Goal: Task Accomplishment & Management: Manage account settings

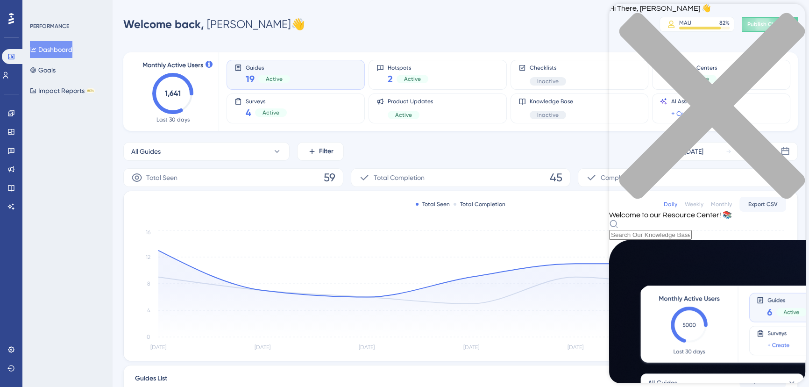
click at [791, 23] on div "close resource center" at bounding box center [707, 112] width 196 height 198
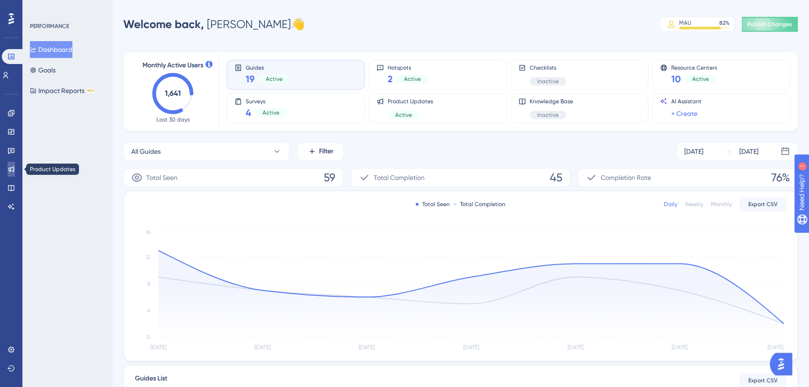
click at [14, 175] on link at bounding box center [10, 169] width 7 height 15
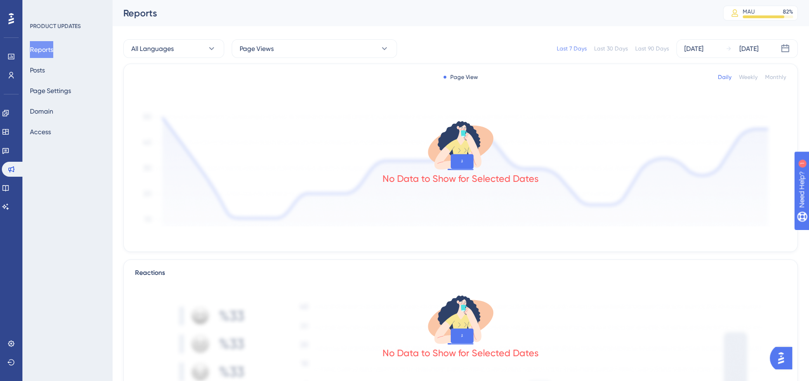
drag, startPoint x: 811, startPoint y: 169, endPoint x: 57, endPoint y: 13, distance: 769.8
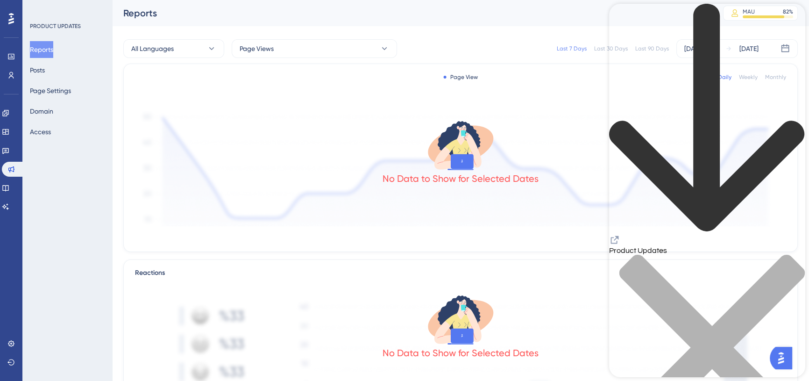
scroll to position [425, 0]
click at [794, 254] on div "close resource center" at bounding box center [707, 353] width 196 height 198
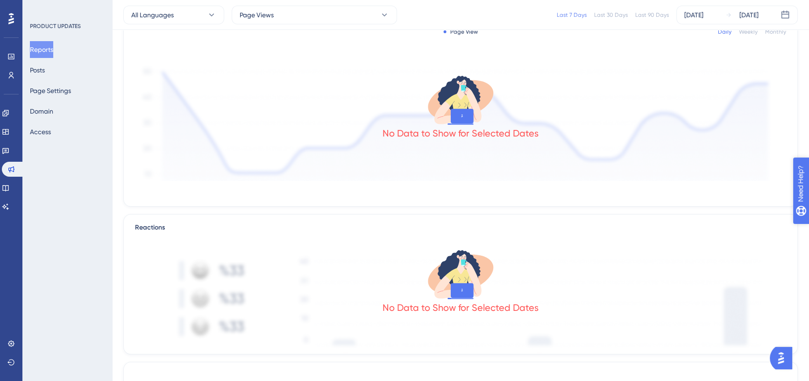
scroll to position [42, 0]
drag, startPoint x: 834, startPoint y: 231, endPoint x: 1592, endPoint y: 405, distance: 776.9
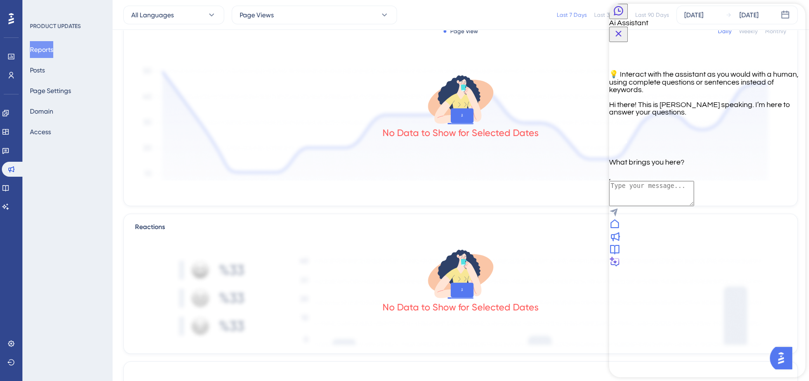
click at [749, 256] on div at bounding box center [707, 249] width 196 height 13
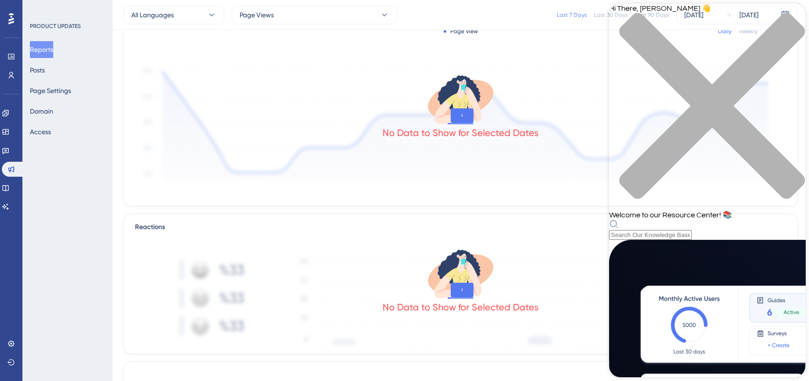
click at [464, 39] on div "Page View Daily Weekly Monthly No Data to Show for Selected Dates" at bounding box center [460, 112] width 675 height 188
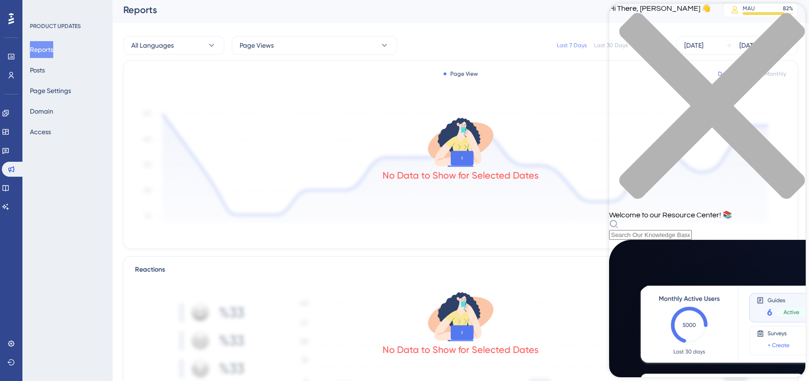
scroll to position [0, 0]
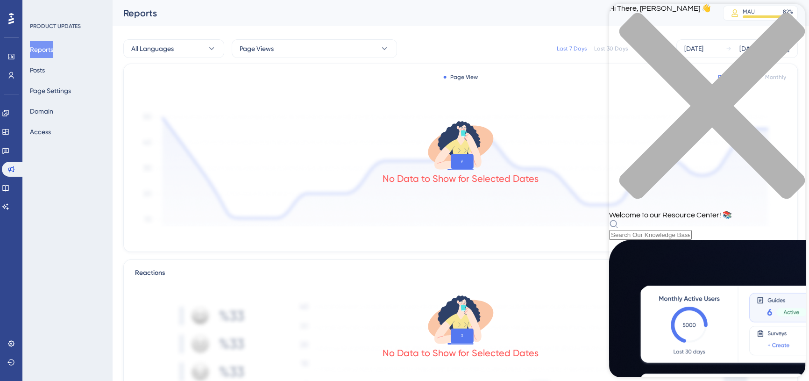
click at [788, 23] on div "close resource center" at bounding box center [707, 112] width 196 height 198
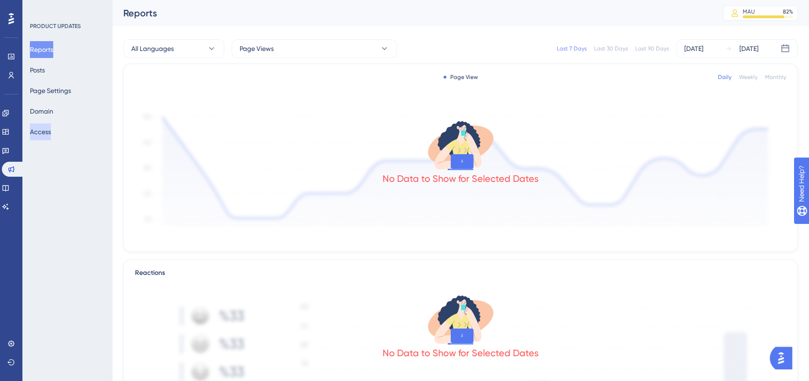
click at [35, 135] on button "Access" at bounding box center [40, 131] width 21 height 17
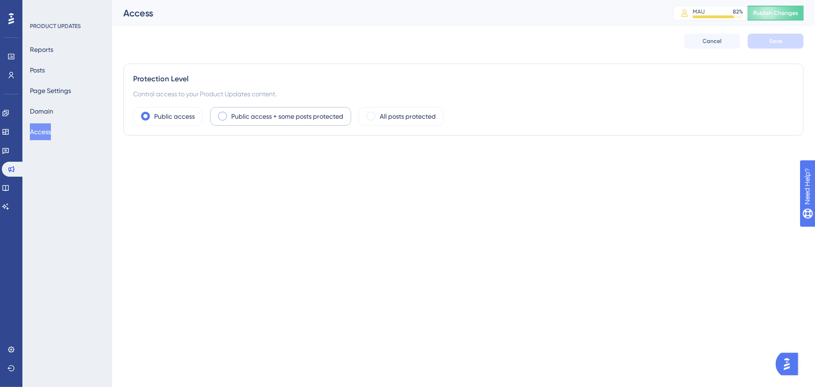
click at [234, 108] on div "Public access + some posts protected" at bounding box center [280, 116] width 141 height 19
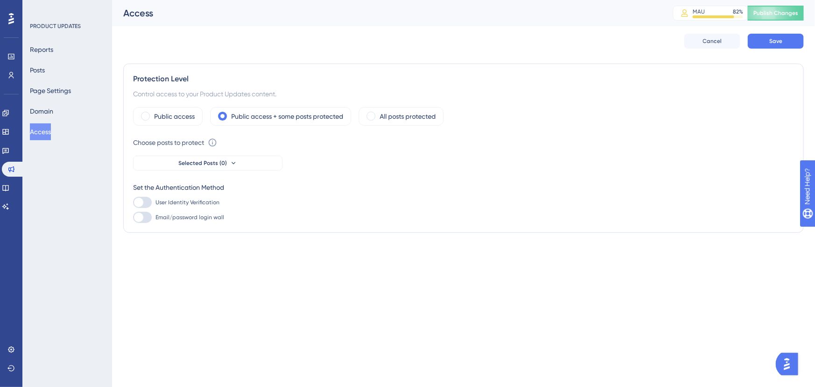
click at [148, 204] on div at bounding box center [142, 202] width 19 height 11
click at [133, 203] on input "User Identity Verification" at bounding box center [133, 202] width 0 height 0
checkbox input "false"
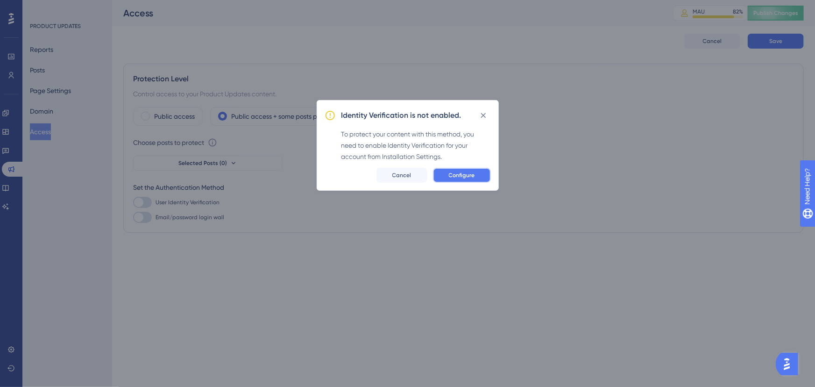
click at [461, 171] on button "Configure" at bounding box center [462, 175] width 58 height 15
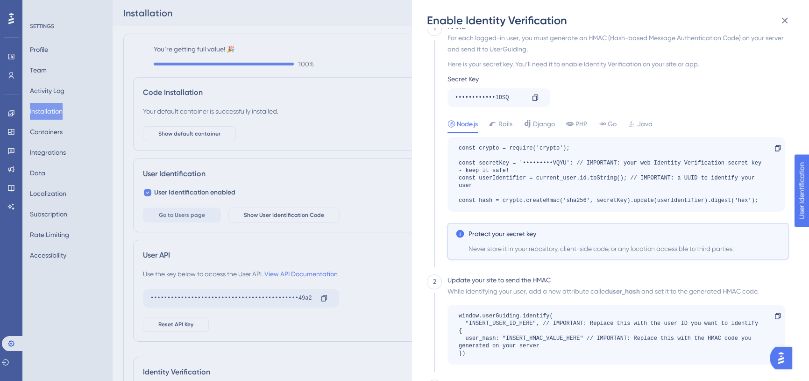
scroll to position [75, 0]
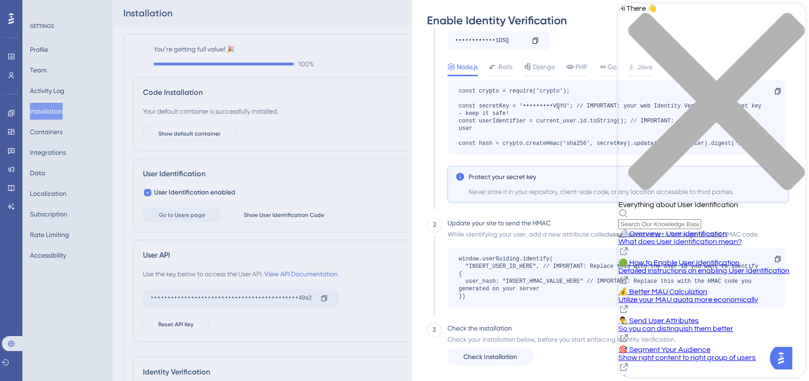
click at [707, 288] on span "💰 Better MAU Calculation" at bounding box center [662, 291] width 89 height 7
click at [795, 24] on div "close resource center" at bounding box center [711, 107] width 187 height 188
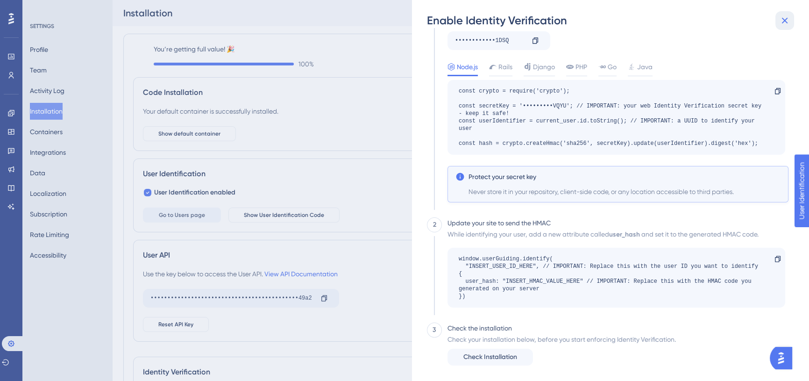
click at [790, 21] on button at bounding box center [784, 20] width 19 height 19
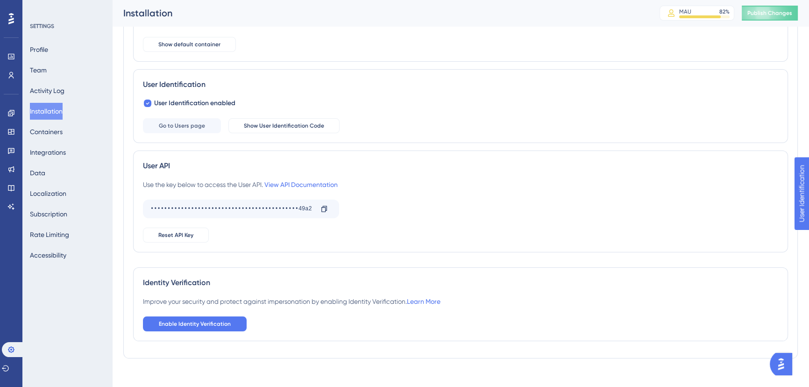
scroll to position [105, 0]
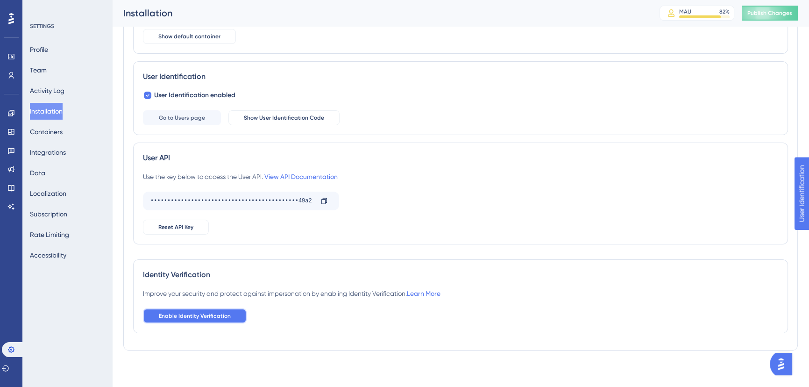
click at [221, 310] on button "Enable Identity Verification" at bounding box center [195, 315] width 104 height 15
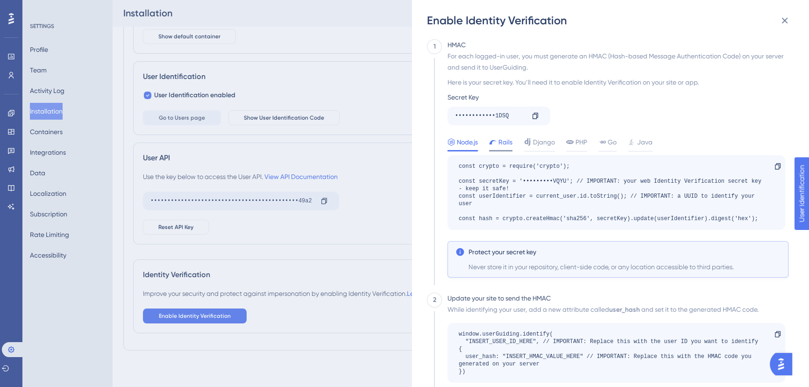
click at [501, 143] on span "Rails" at bounding box center [505, 141] width 14 height 11
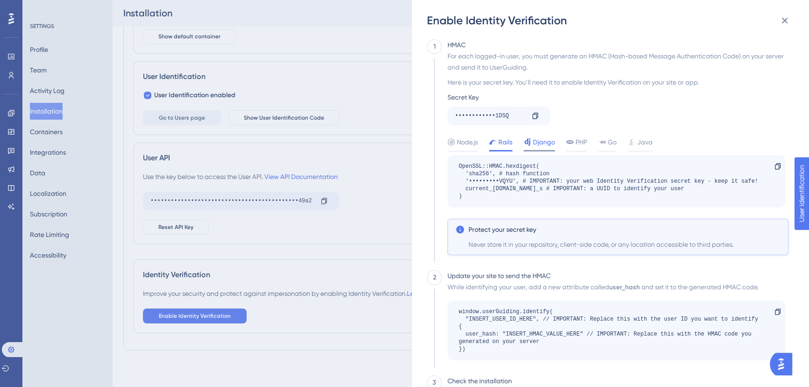
click at [531, 137] on div at bounding box center [527, 141] width 7 height 11
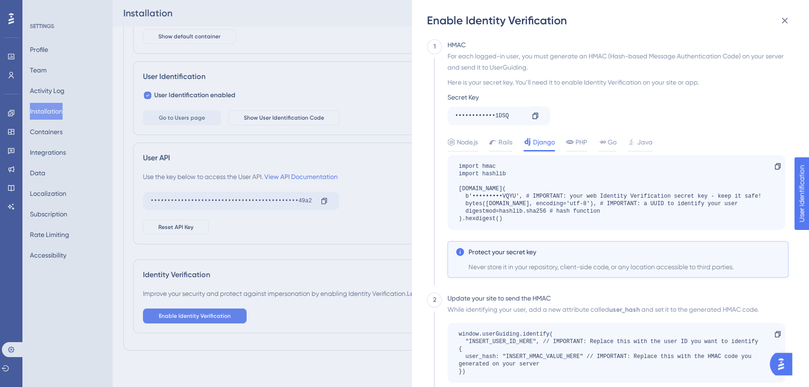
click at [581, 135] on div "For each logged-in user, you must generate an HMAC (Hash-based Message Authenti…" at bounding box center [618, 163] width 341 height 227
click at [586, 138] on span "PHP" at bounding box center [582, 141] width 12 height 11
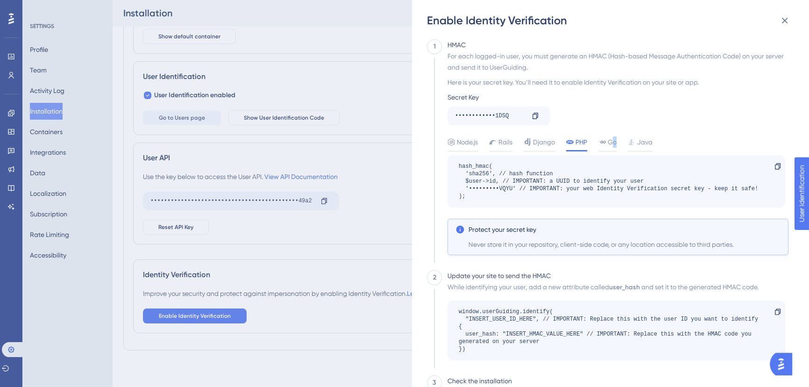
click at [617, 135] on div "For each logged-in user, you must generate an HMAC (Hash-based Message Authenti…" at bounding box center [618, 152] width 341 height 205
click at [638, 140] on div "Java" at bounding box center [640, 141] width 25 height 11
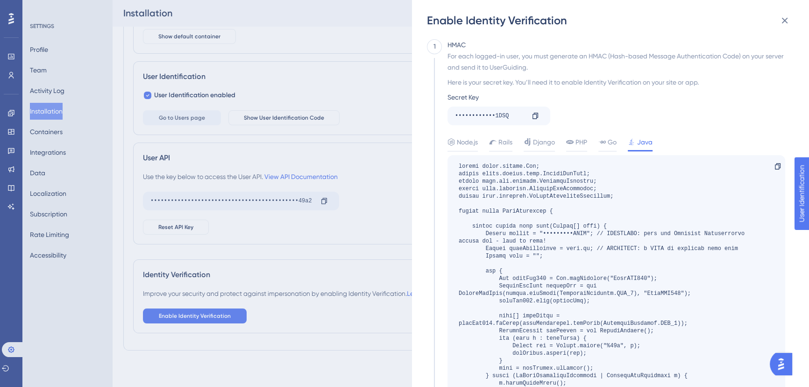
click at [619, 140] on div "Node.js Rails Django PHP Go Java" at bounding box center [618, 143] width 341 height 15
click at [603, 144] on icon at bounding box center [601, 141] width 7 height 7
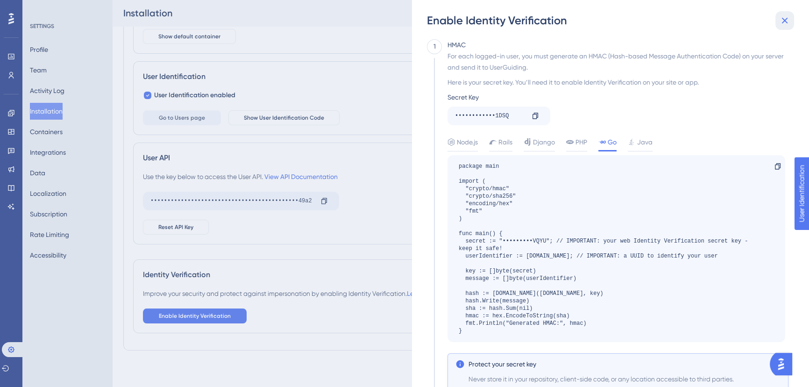
click at [782, 18] on icon at bounding box center [785, 21] width 6 height 6
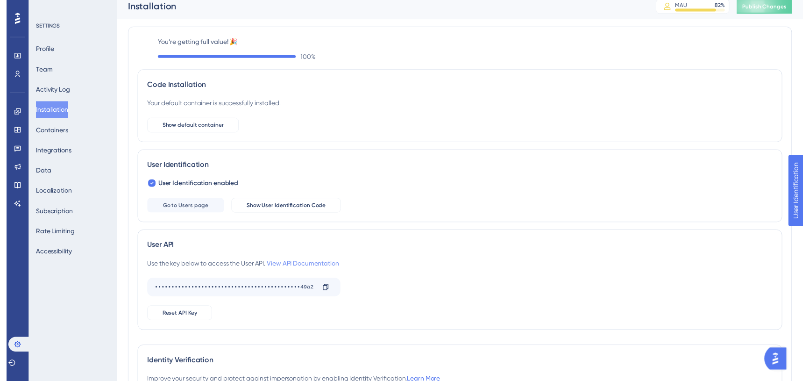
scroll to position [0, 0]
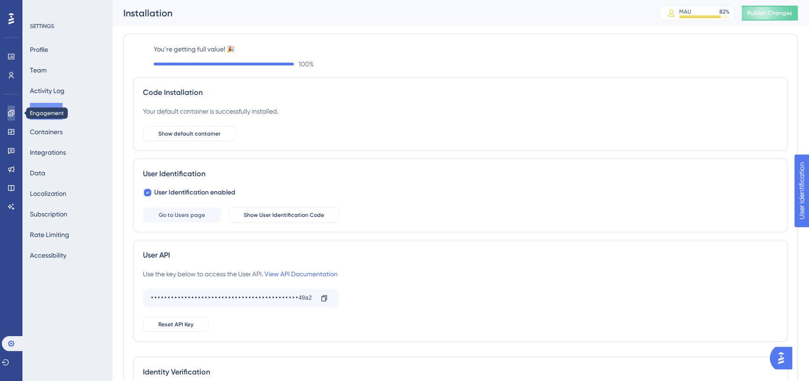
click at [10, 116] on icon at bounding box center [10, 112] width 7 height 7
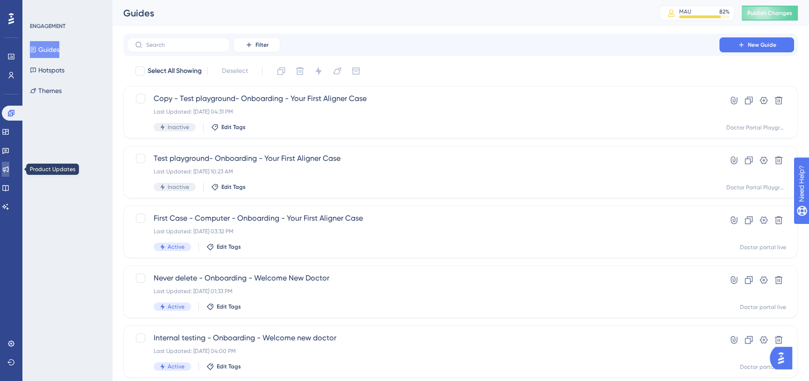
click at [9, 173] on link at bounding box center [5, 169] width 7 height 15
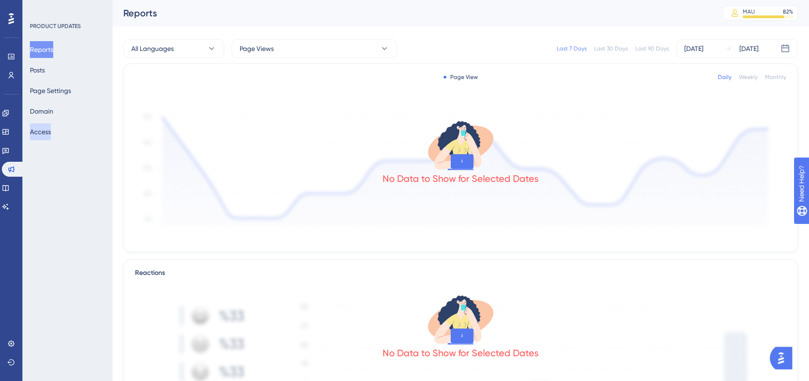
click at [51, 126] on button "Access" at bounding box center [40, 131] width 21 height 17
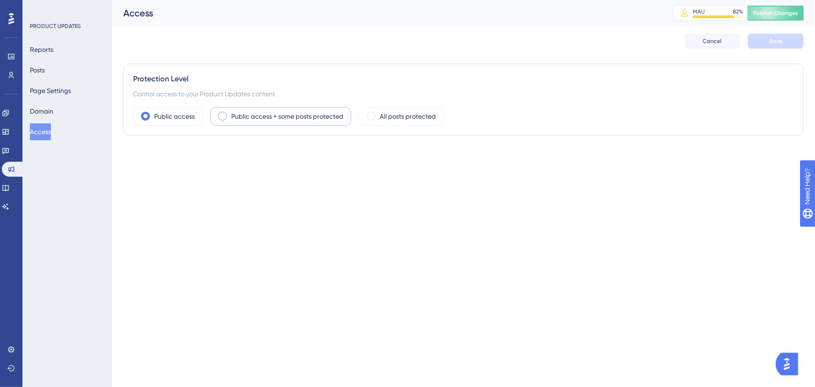
click at [309, 111] on label "Public access + some posts protected" at bounding box center [287, 116] width 112 height 11
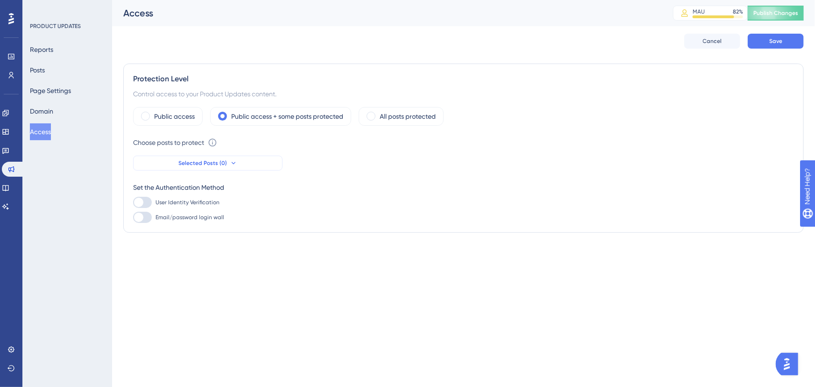
click at [190, 167] on button "Selected Posts (0)" at bounding box center [207, 163] width 149 height 15
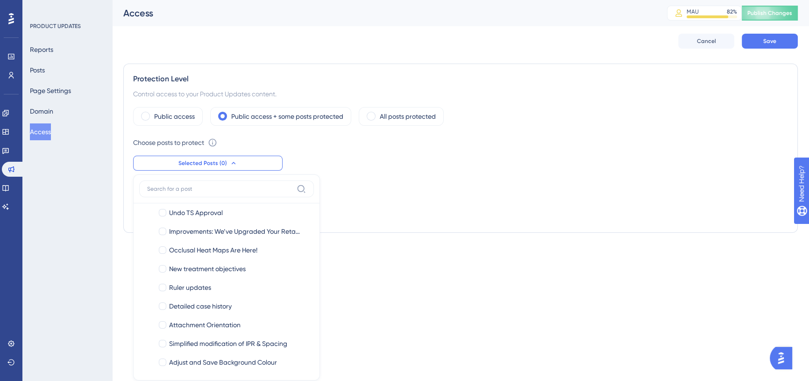
scroll to position [87, 0]
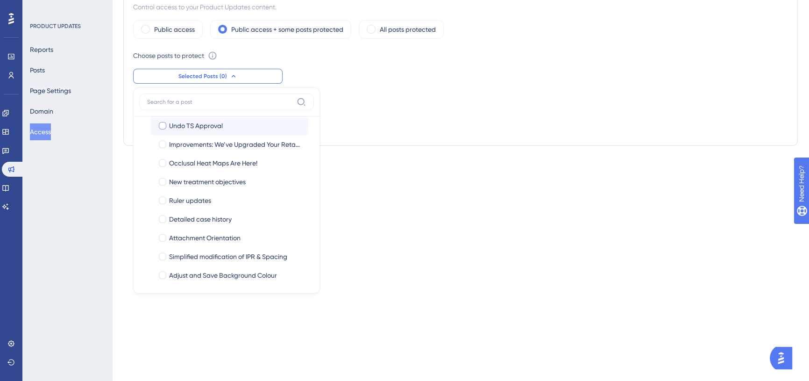
click at [207, 123] on span "Undo TS Approval" at bounding box center [196, 125] width 54 height 11
checkbox input "true"
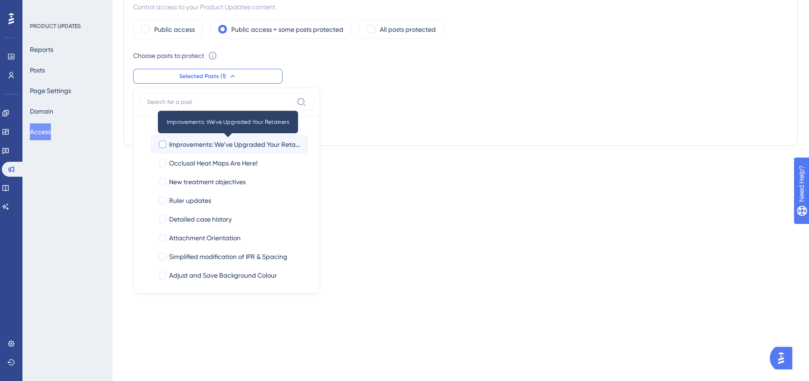
click at [211, 144] on span "Improvements: We’ve Upgraded Your Retainers" at bounding box center [235, 144] width 132 height 11
checkbox input "true"
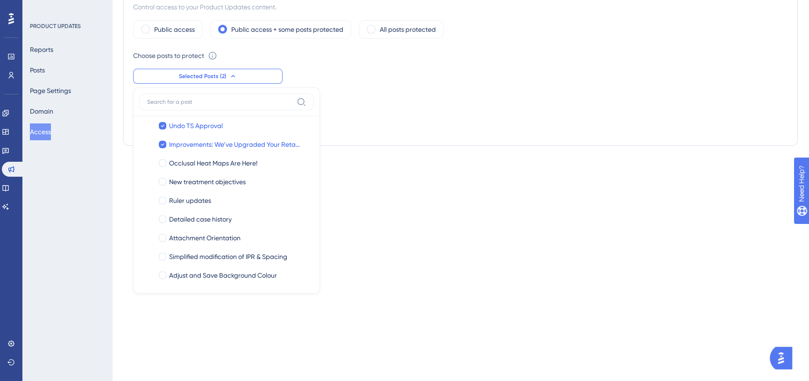
click at [411, 85] on div "Public access Public access + some posts protected All posts protected Choose p…" at bounding box center [460, 78] width 655 height 116
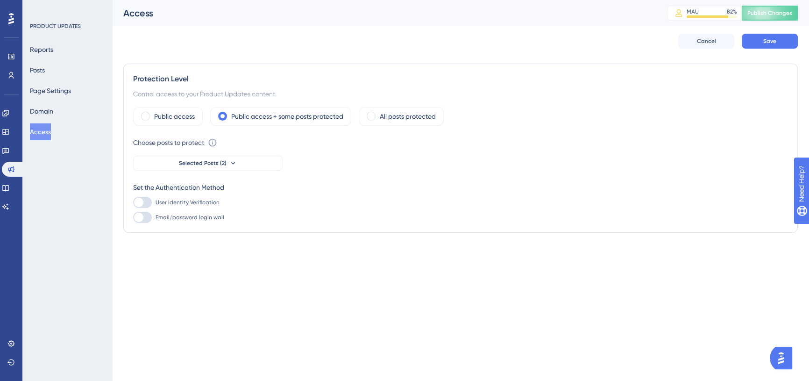
scroll to position [0, 0]
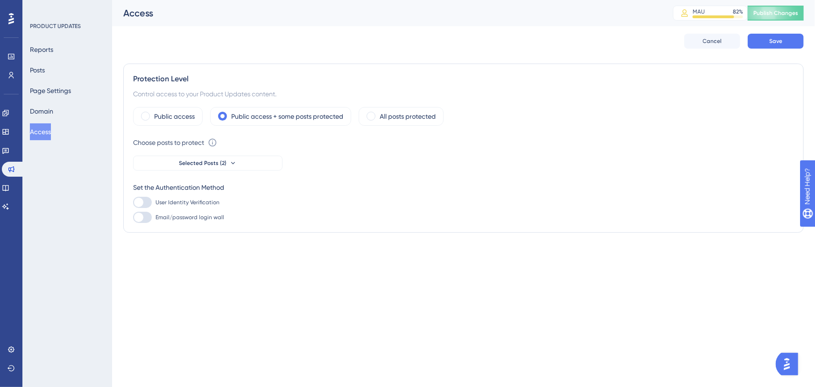
click at [154, 201] on label "User Identity Verification" at bounding box center [176, 202] width 86 height 11
click at [133, 202] on input "User Identity Verification" at bounding box center [133, 202] width 0 height 0
checkbox input "false"
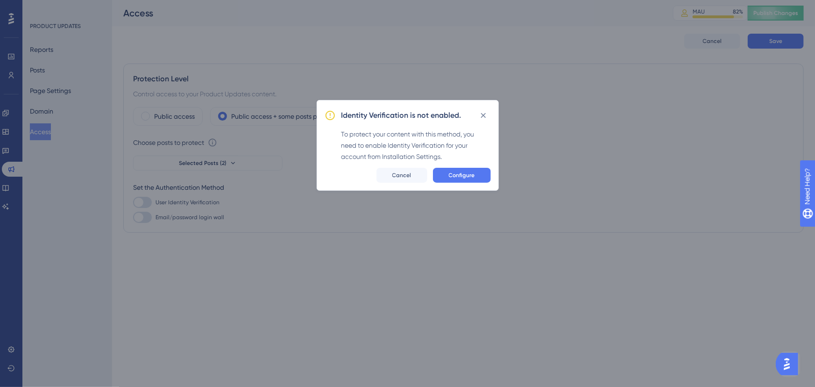
click at [476, 169] on button "Configure" at bounding box center [462, 175] width 58 height 15
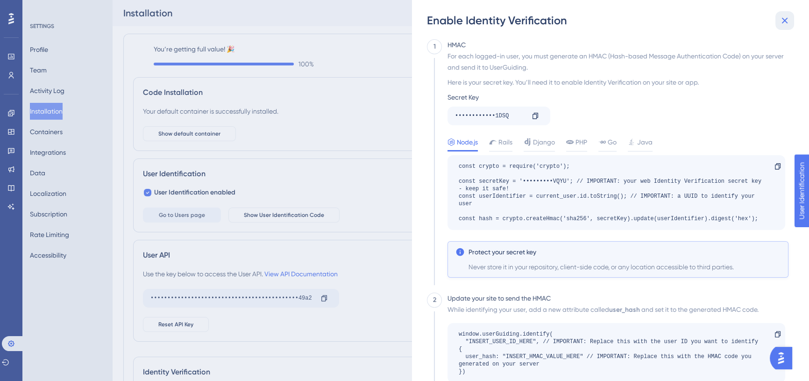
click at [782, 28] on button at bounding box center [784, 20] width 19 height 19
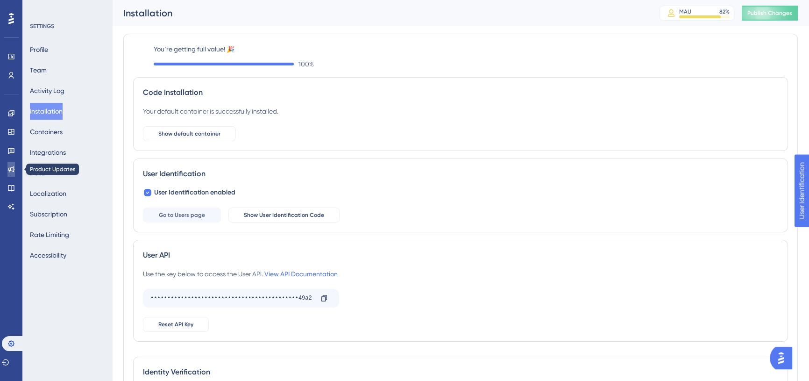
click at [9, 173] on link at bounding box center [10, 169] width 7 height 15
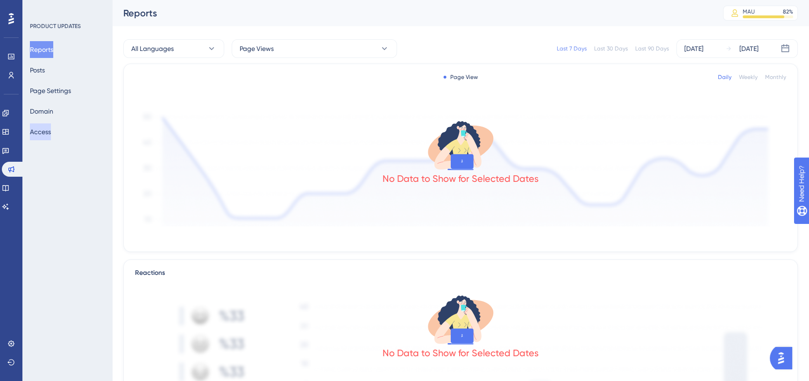
click at [51, 135] on button "Access" at bounding box center [40, 131] width 21 height 17
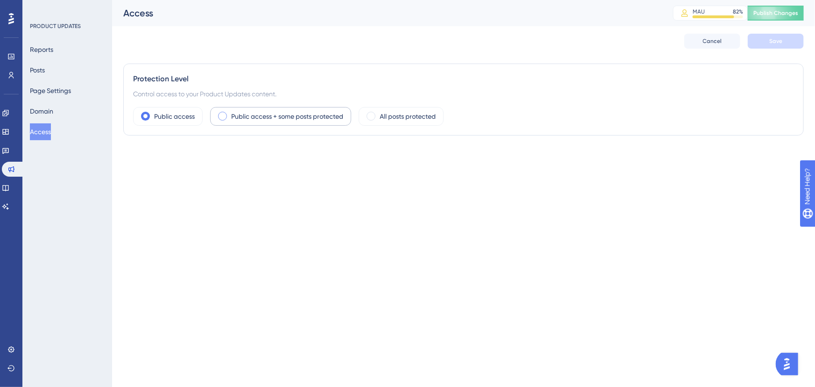
click at [257, 111] on label "Public access + some posts protected" at bounding box center [287, 116] width 112 height 11
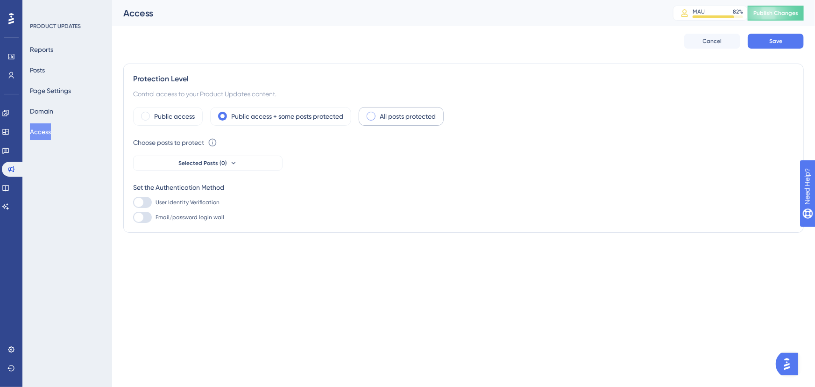
click at [420, 109] on div "All posts protected" at bounding box center [401, 116] width 85 height 19
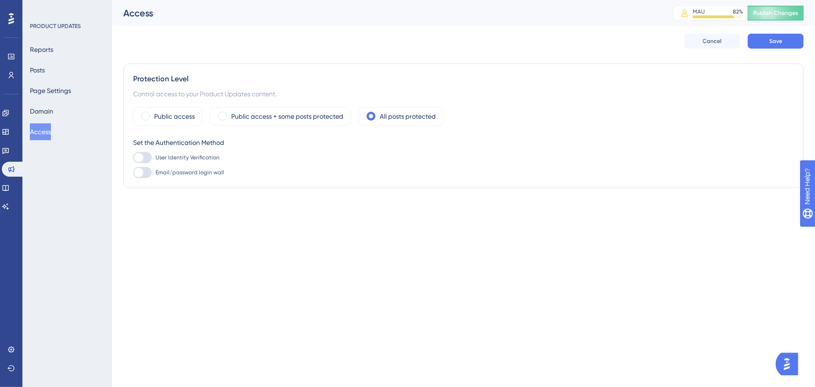
click at [135, 160] on div at bounding box center [142, 157] width 19 height 11
click at [133, 158] on input "User Identity Verification" at bounding box center [133, 157] width 0 height 0
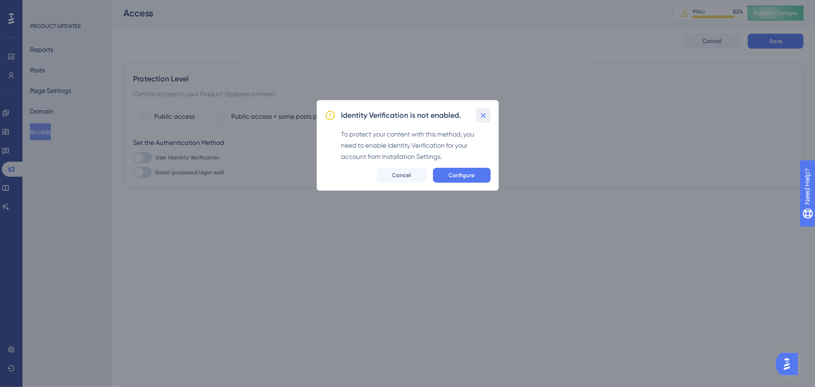
click at [481, 114] on icon at bounding box center [483, 115] width 9 height 9
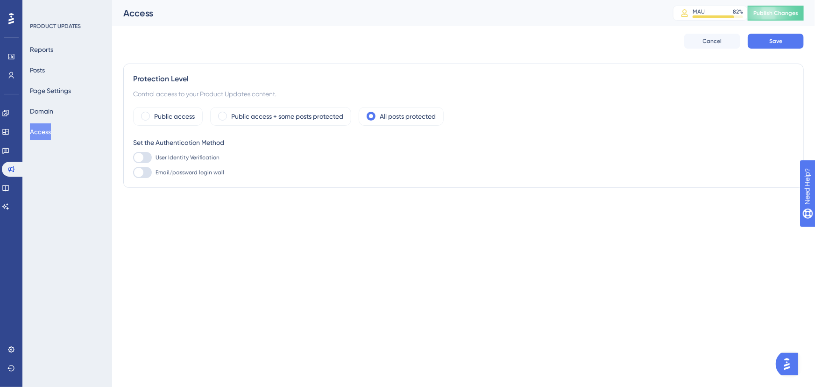
click at [159, 162] on label "User Identity Verification" at bounding box center [176, 157] width 86 height 11
click at [133, 158] on input "User Identity Verification" at bounding box center [133, 157] width 0 height 0
checkbox input "false"
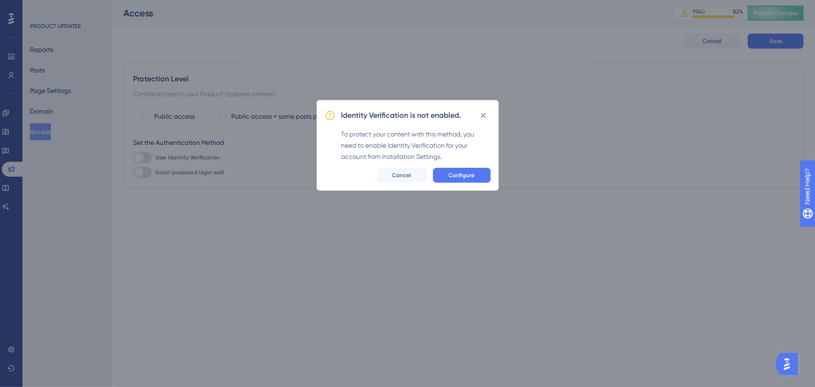
click at [480, 174] on button "Configure" at bounding box center [462, 175] width 58 height 15
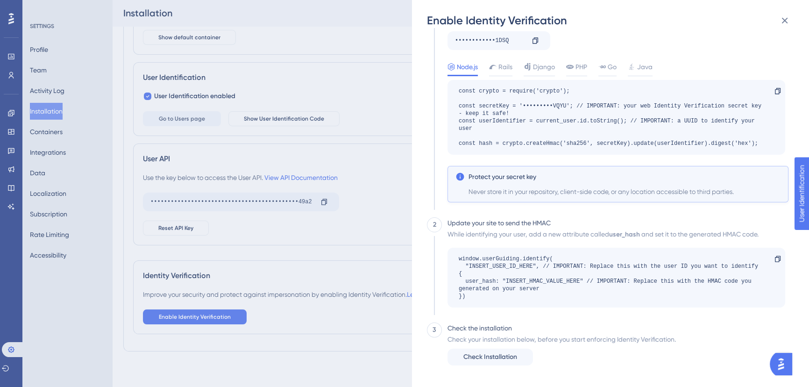
scroll to position [105, 0]
click at [778, 17] on button at bounding box center [784, 20] width 19 height 19
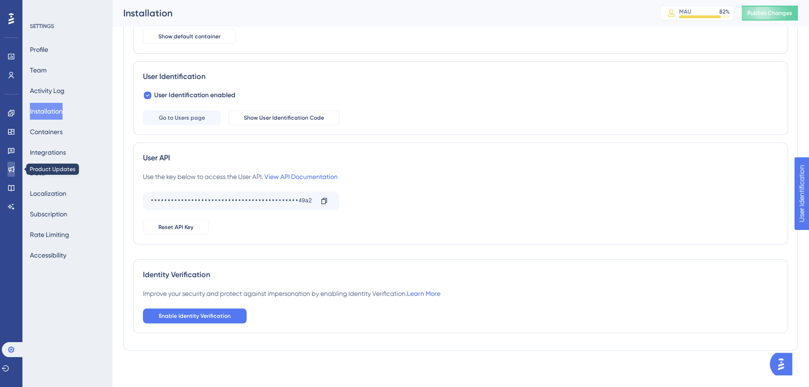
click at [9, 168] on icon at bounding box center [10, 168] width 7 height 7
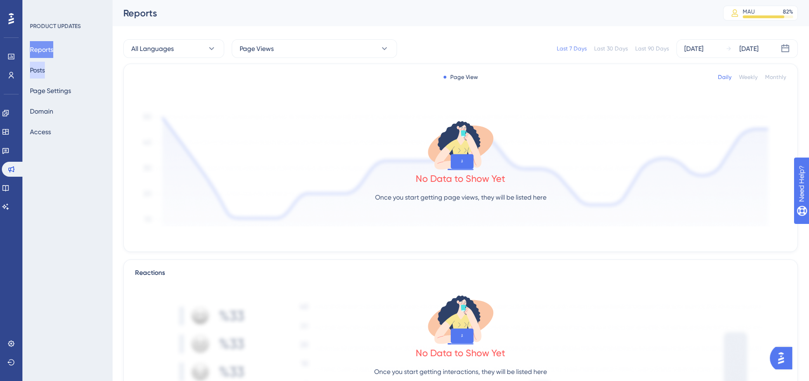
click at [41, 71] on button "Posts" at bounding box center [37, 70] width 15 height 17
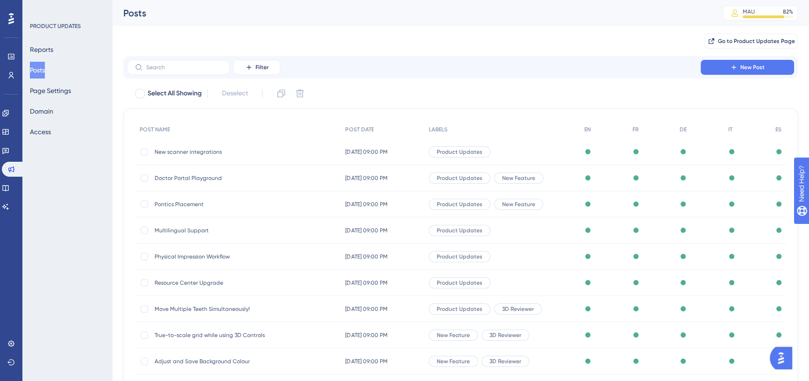
click at [220, 145] on div "New scanner integrations New scanner integrations" at bounding box center [229, 152] width 149 height 26
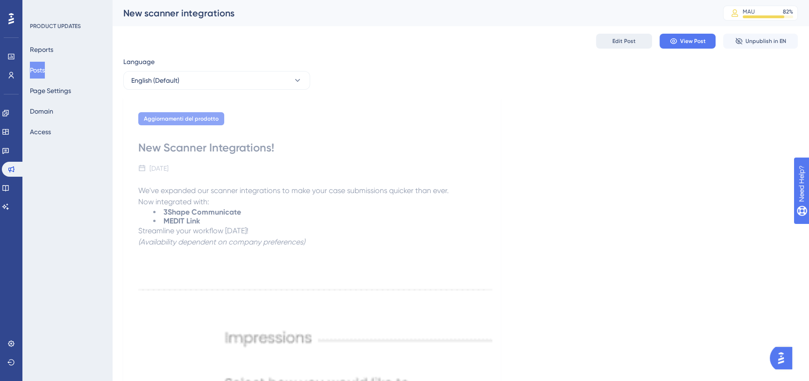
click at [626, 38] on span "Edit Post" at bounding box center [623, 40] width 23 height 7
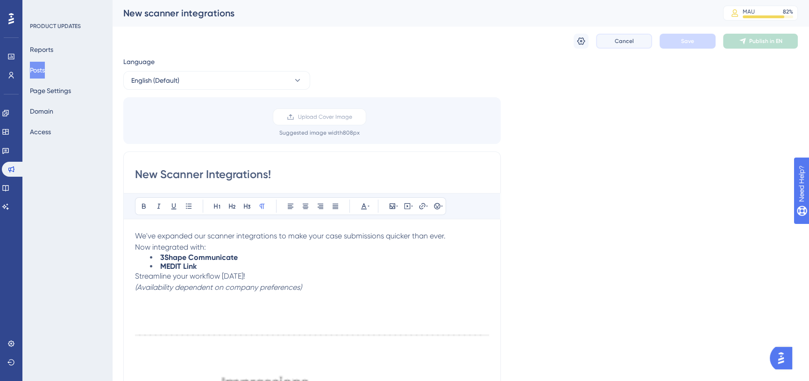
click at [631, 36] on button "Cancel" at bounding box center [624, 41] width 56 height 15
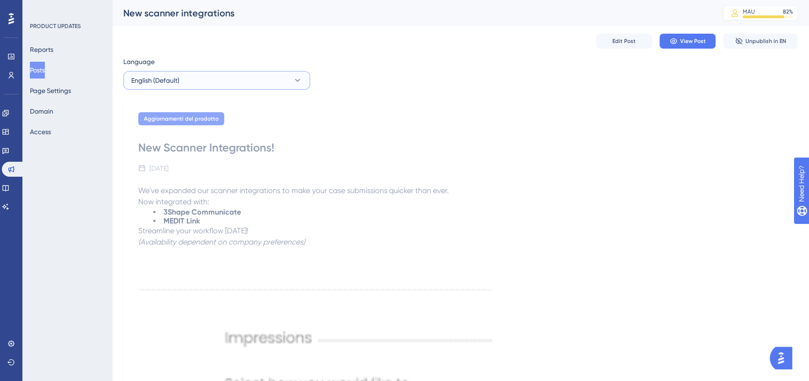
click at [268, 78] on button "English (Default)" at bounding box center [216, 80] width 187 height 19
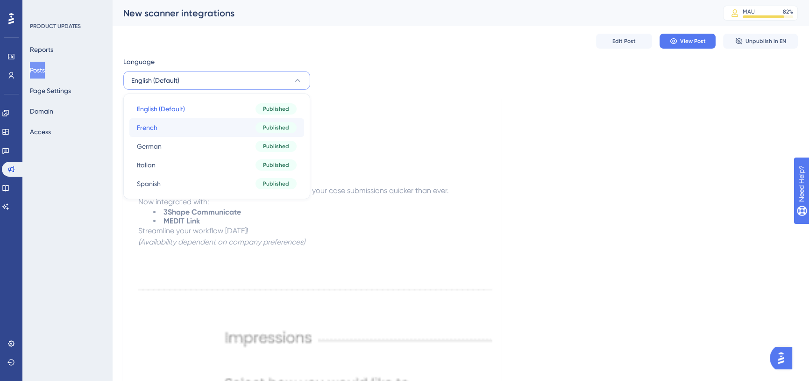
click at [242, 122] on button "French French Published" at bounding box center [216, 127] width 175 height 19
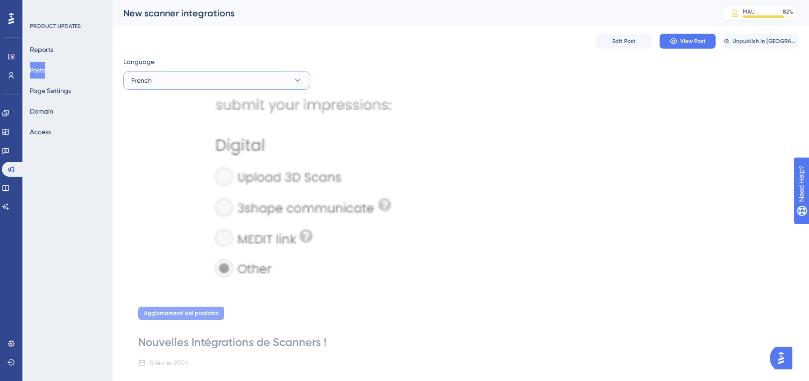
click at [249, 84] on button "French" at bounding box center [216, 80] width 187 height 19
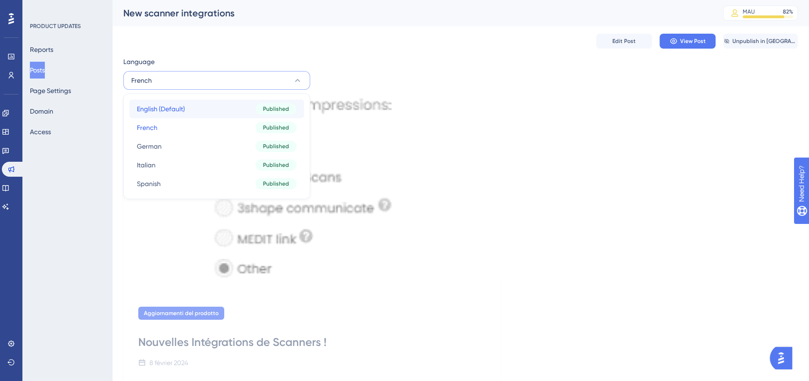
click at [247, 103] on button "English (Default) English (Default) Published" at bounding box center [216, 108] width 175 height 19
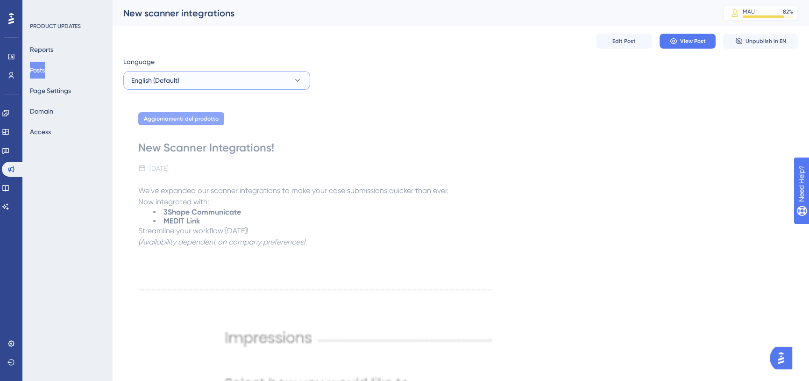
click at [241, 86] on button "English (Default)" at bounding box center [216, 80] width 187 height 19
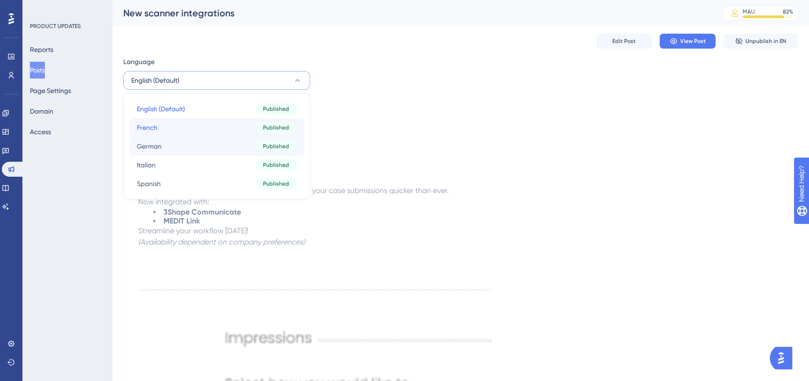
drag, startPoint x: 236, startPoint y: 136, endPoint x: 236, endPoint y: 143, distance: 7.5
click at [236, 143] on div "English (Default) English (Default) Published French French Published German Ge…" at bounding box center [216, 145] width 175 height 93
click at [236, 144] on button "German German Published" at bounding box center [216, 146] width 175 height 19
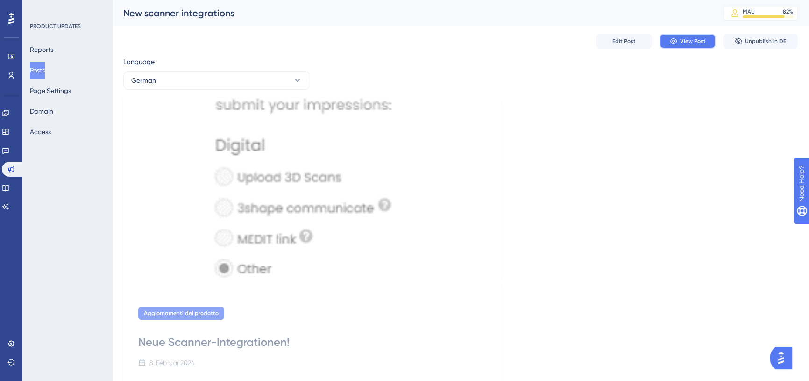
click at [675, 47] on button "View Post" at bounding box center [688, 41] width 56 height 15
click at [47, 96] on button "Page Settings" at bounding box center [50, 90] width 41 height 17
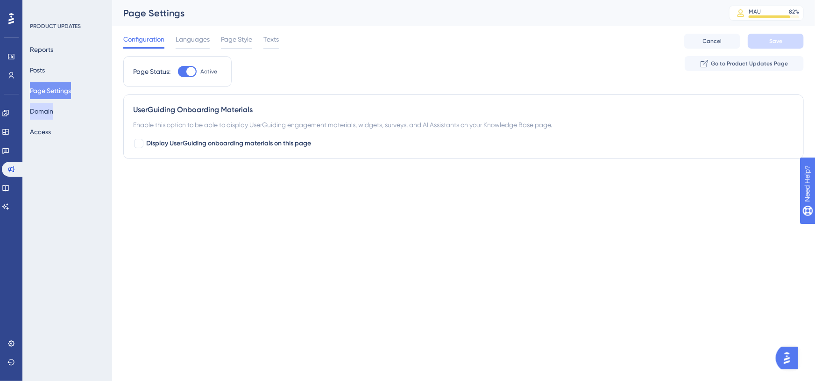
click at [53, 112] on button "Domain" at bounding box center [41, 111] width 23 height 17
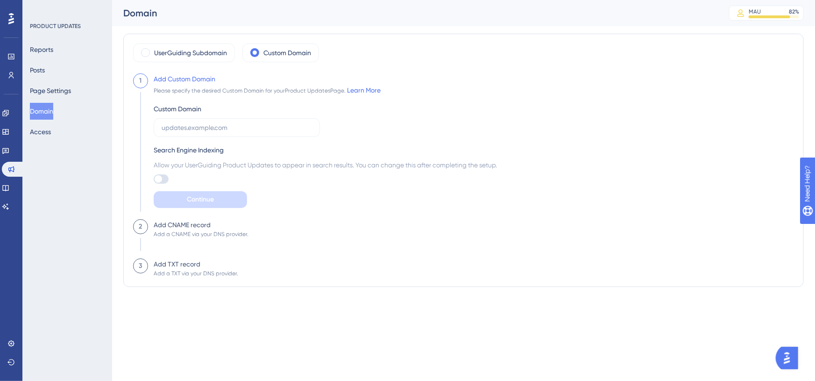
click at [160, 185] on div "Custom Domain Search Engine Indexing Allow your UserGuiding Product Updates to …" at bounding box center [325, 152] width 343 height 112
click at [161, 179] on div at bounding box center [158, 178] width 7 height 7
click at [154, 179] on input "checkbox" at bounding box center [153, 179] width 0 height 0
click at [161, 179] on div at bounding box center [163, 178] width 7 height 7
click at [154, 179] on input "checkbox" at bounding box center [153, 179] width 0 height 0
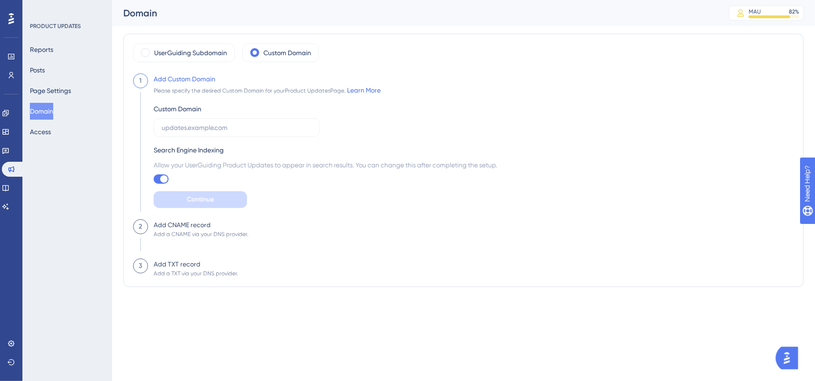
checkbox input "false"
click at [223, 57] on label "UserGuiding Subdomain" at bounding box center [190, 52] width 73 height 11
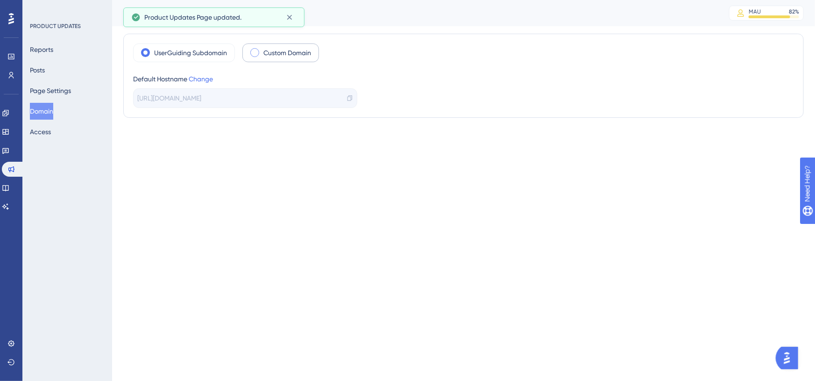
click at [258, 55] on div "Custom Domain" at bounding box center [280, 52] width 77 height 19
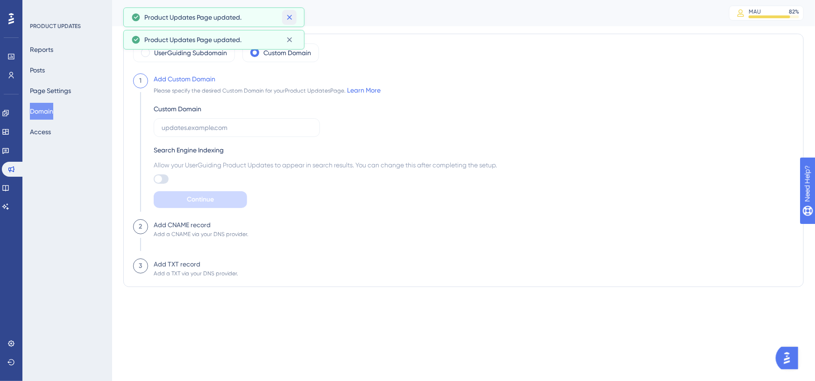
click at [287, 15] on icon at bounding box center [289, 17] width 9 height 9
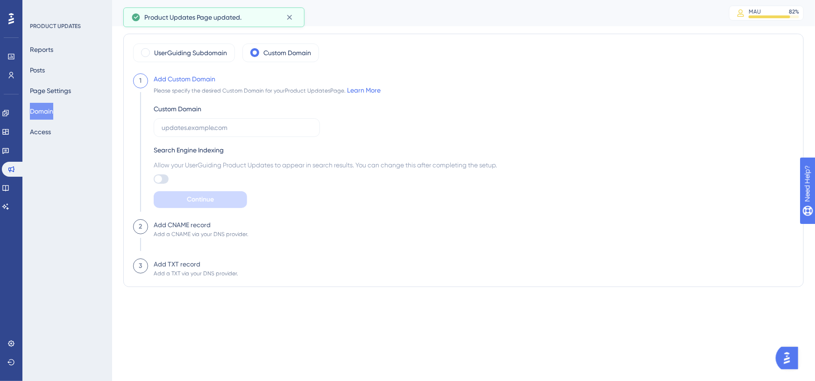
click at [291, 26] on div "Product Updates Page updated." at bounding box center [213, 17] width 181 height 20
click at [291, 19] on icon at bounding box center [289, 17] width 9 height 9
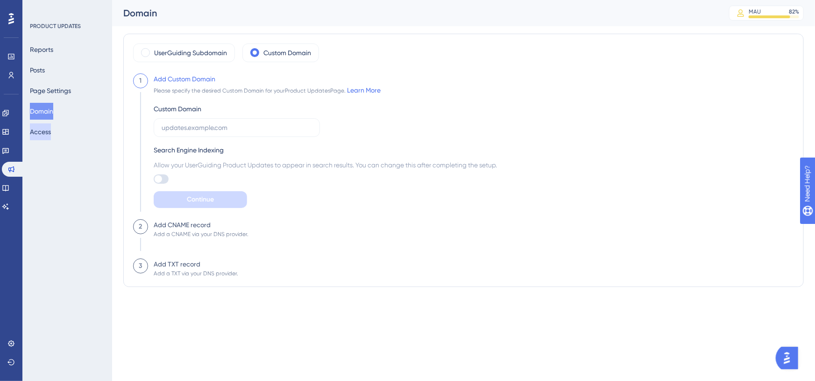
click at [48, 135] on button "Access" at bounding box center [40, 131] width 21 height 17
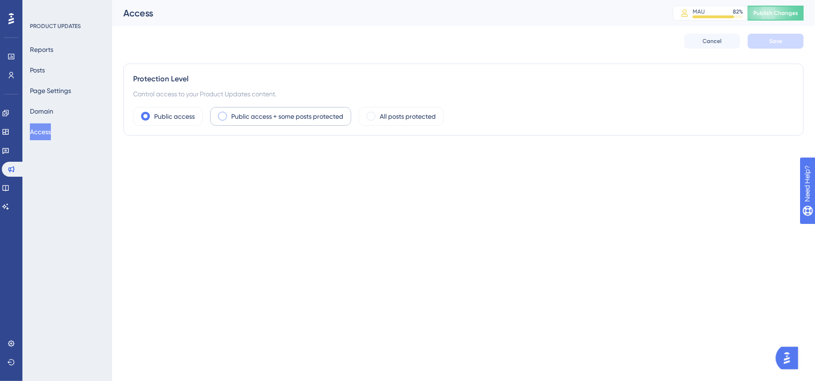
click at [228, 113] on div "Public access + some posts protected" at bounding box center [280, 116] width 141 height 19
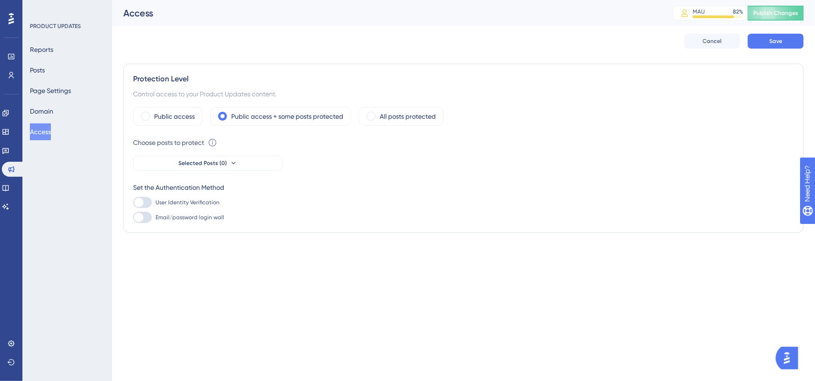
click at [216, 145] on icon at bounding box center [213, 143] width 8 height 8
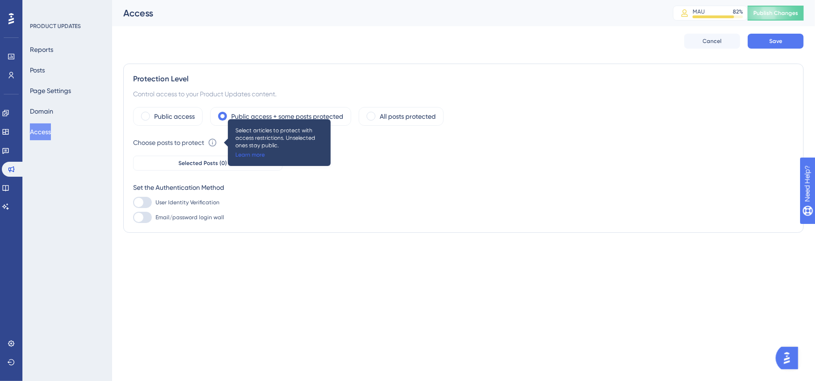
click at [241, 151] on link "Learn more" at bounding box center [249, 154] width 29 height 7
